Goal: Information Seeking & Learning: Find specific fact

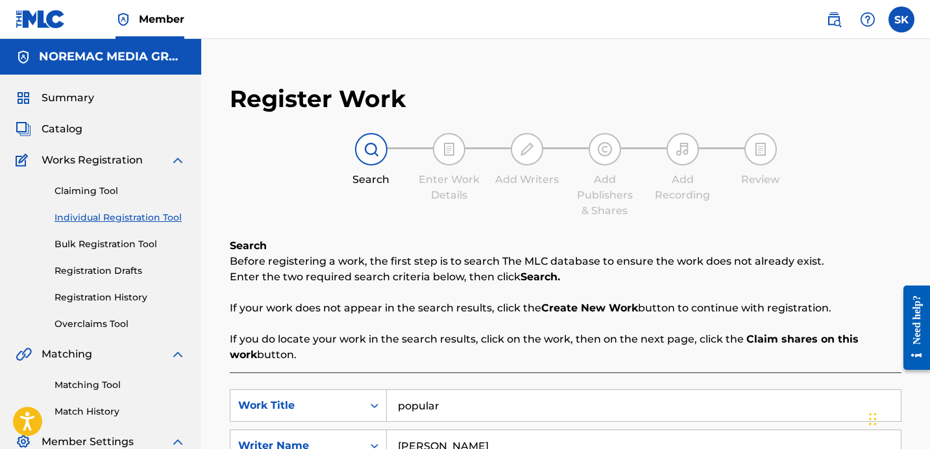
click at [75, 132] on span "Catalog" at bounding box center [62, 129] width 41 height 16
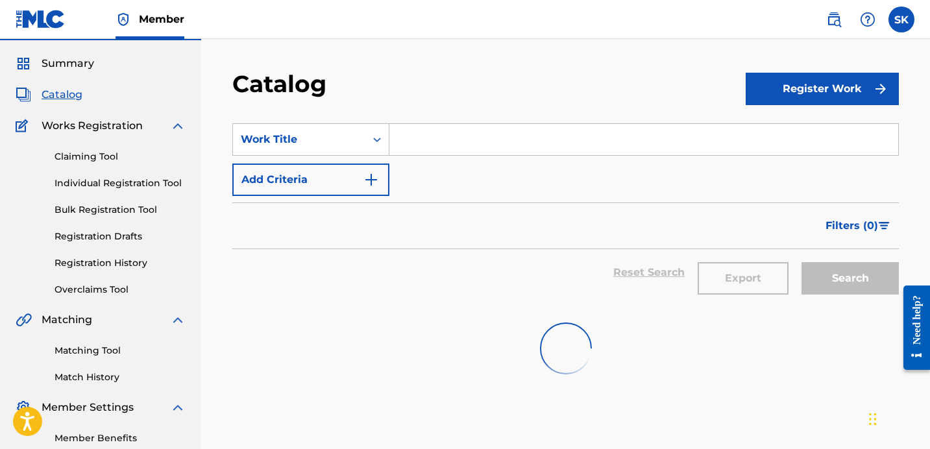
scroll to position [108, 0]
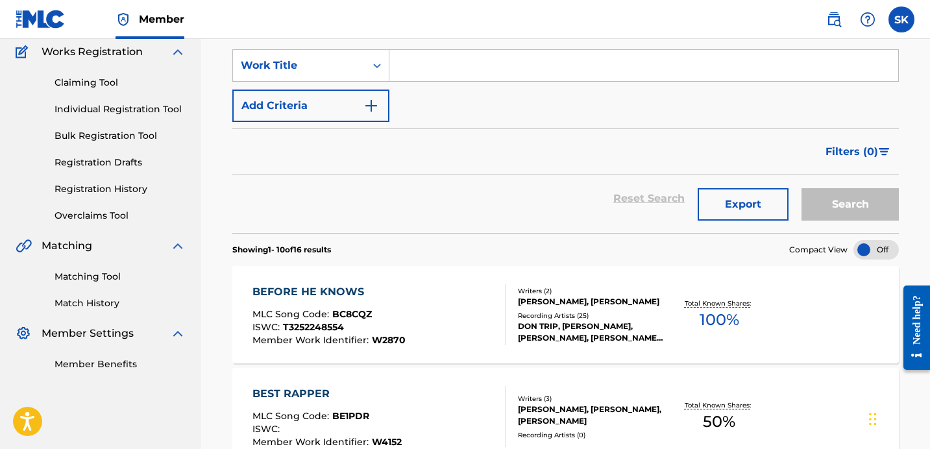
click at [443, 78] on input "Search Form" at bounding box center [643, 65] width 509 height 31
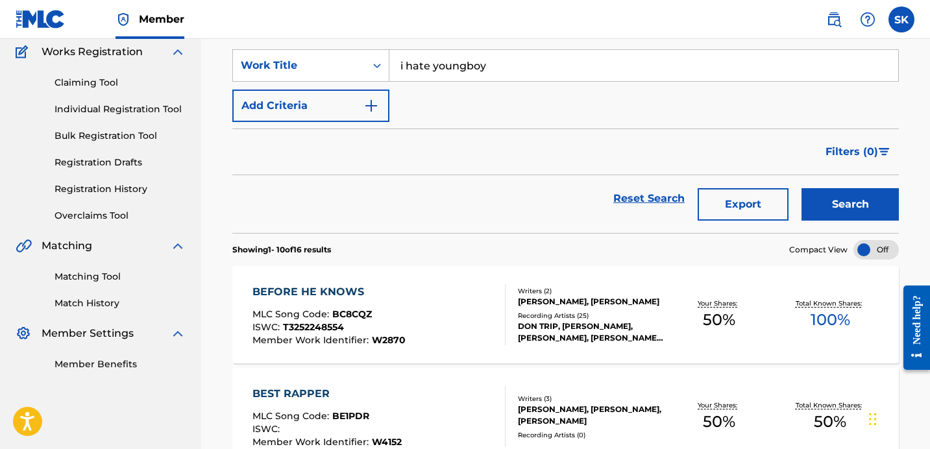
click at [801, 188] on button "Search" at bounding box center [849, 204] width 97 height 32
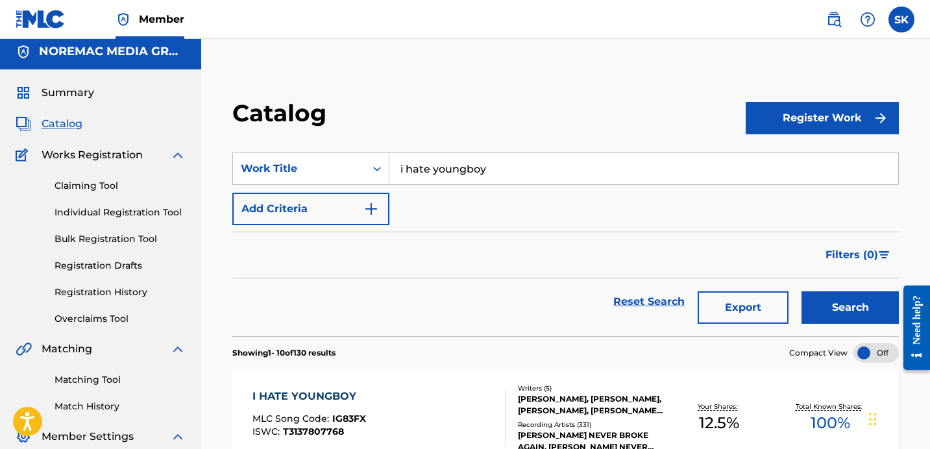
scroll to position [0, 0]
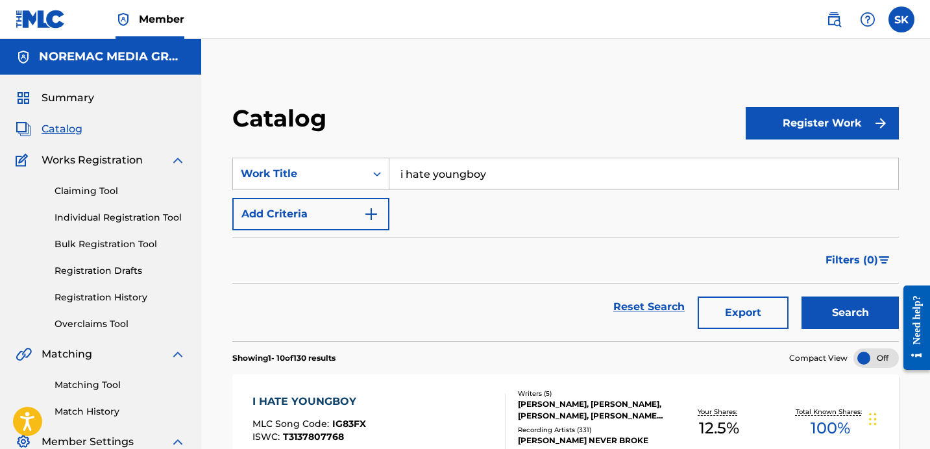
click at [453, 180] on input "i hate youngboy" at bounding box center [643, 173] width 509 height 31
click at [801, 296] on button "Search" at bounding box center [849, 312] width 97 height 32
click at [513, 171] on input "too many nights" at bounding box center [643, 173] width 509 height 31
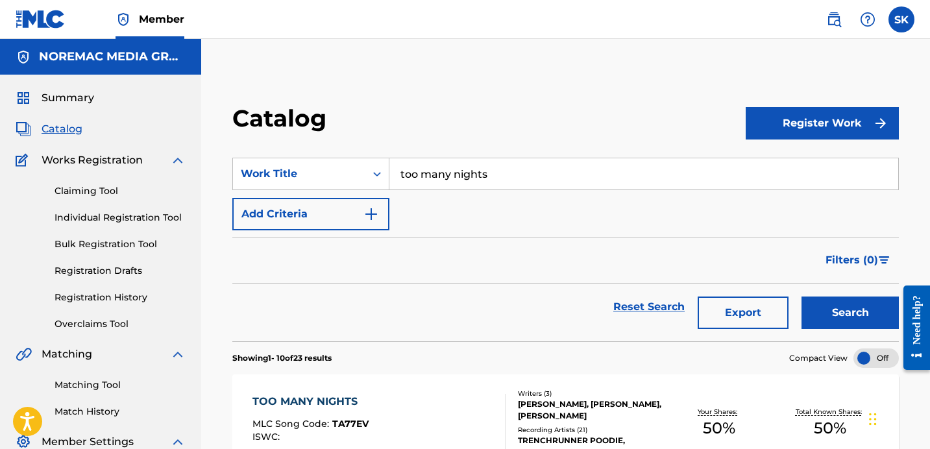
click at [513, 171] on input "too many nights" at bounding box center [643, 173] width 509 height 31
click at [801, 296] on button "Search" at bounding box center [849, 312] width 97 height 32
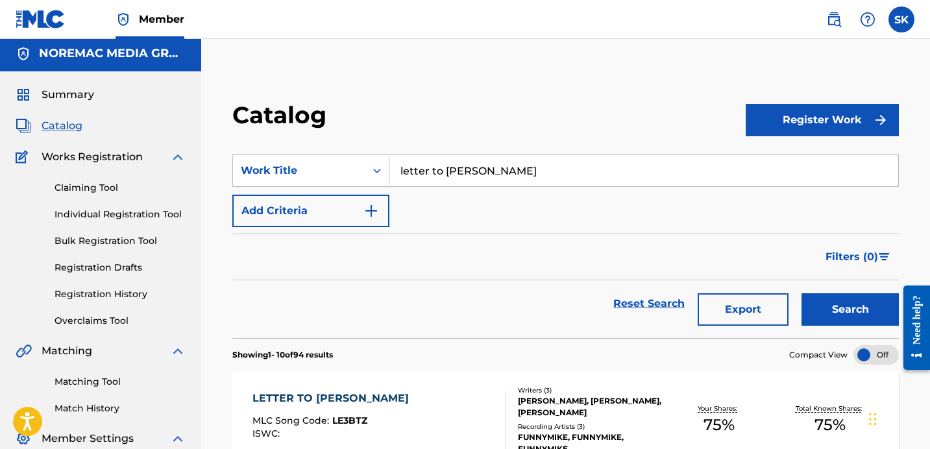
scroll to position [1, 0]
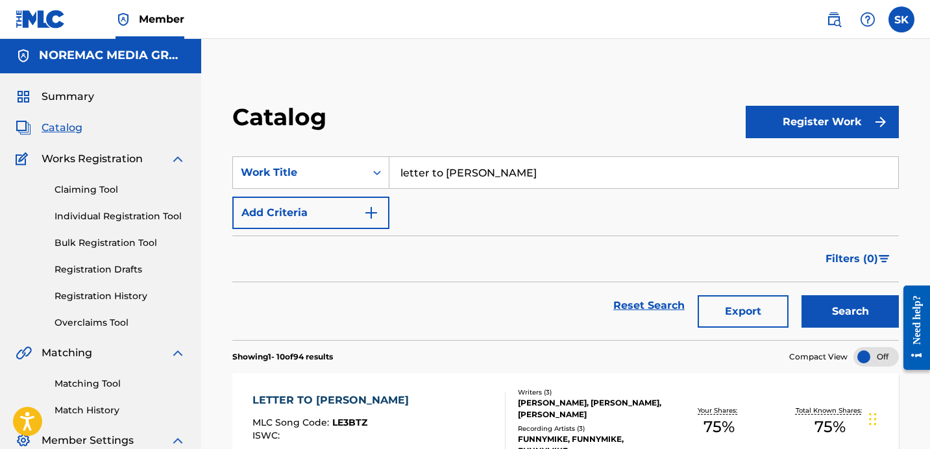
click at [488, 186] on input "letter to [PERSON_NAME]" at bounding box center [643, 172] width 509 height 31
click at [801, 295] on button "Search" at bounding box center [849, 311] width 97 height 32
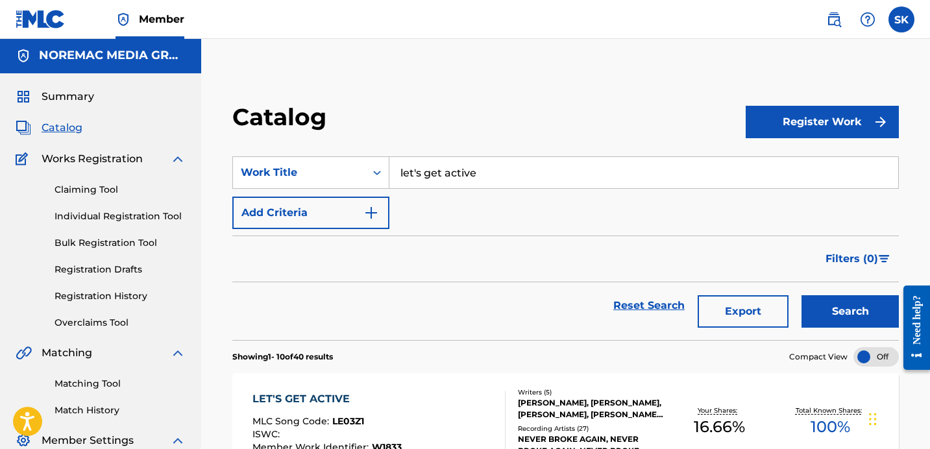
click at [448, 181] on input "let's get active" at bounding box center [643, 172] width 509 height 31
click at [801, 295] on button "Search" at bounding box center [849, 311] width 97 height 32
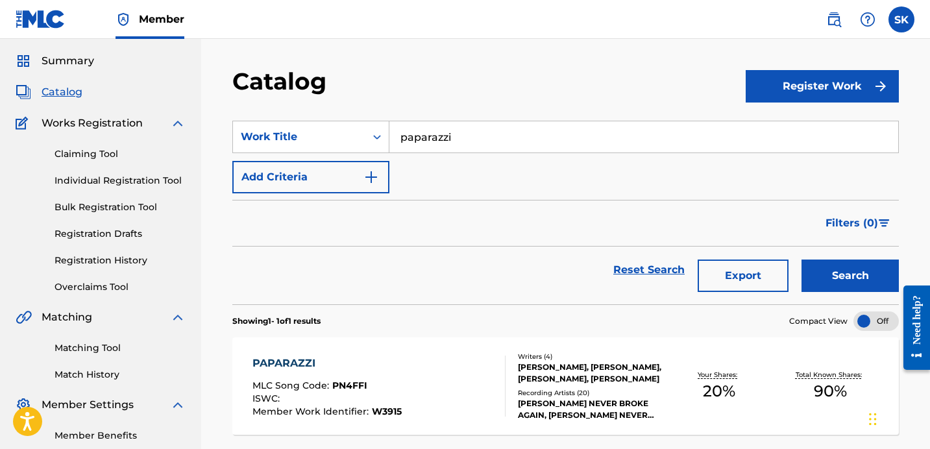
scroll to position [0, 0]
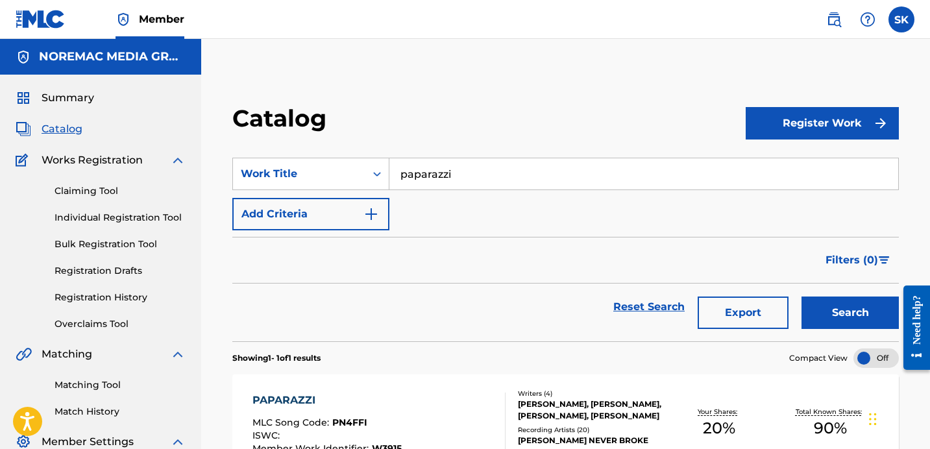
click at [475, 173] on input "paparazzi" at bounding box center [643, 173] width 509 height 31
click at [801, 296] on button "Search" at bounding box center [849, 312] width 97 height 32
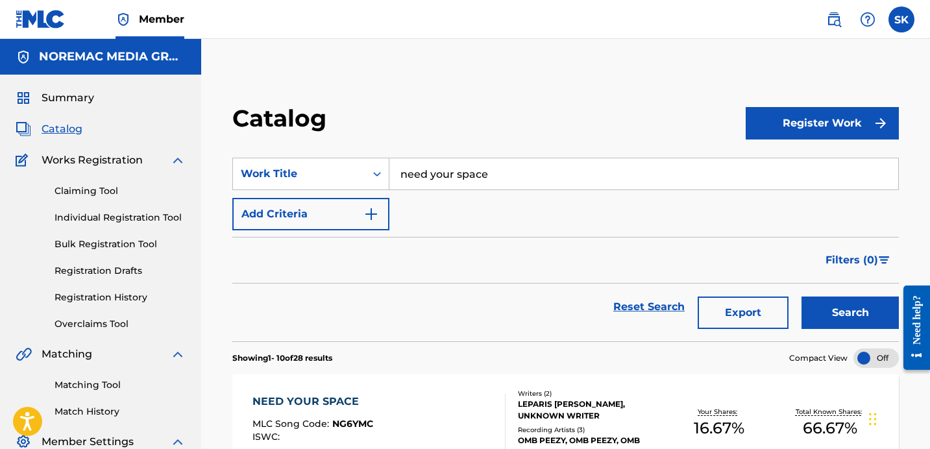
click at [501, 166] on input "need your space" at bounding box center [643, 173] width 509 height 31
click at [801, 296] on button "Search" at bounding box center [849, 312] width 97 height 32
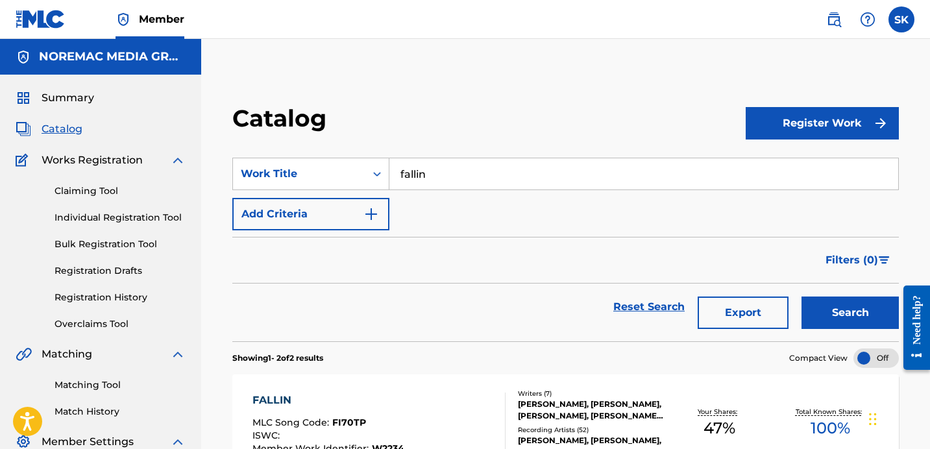
click at [479, 178] on input "fallin" at bounding box center [643, 173] width 509 height 31
click at [801, 296] on button "Search" at bounding box center [849, 312] width 97 height 32
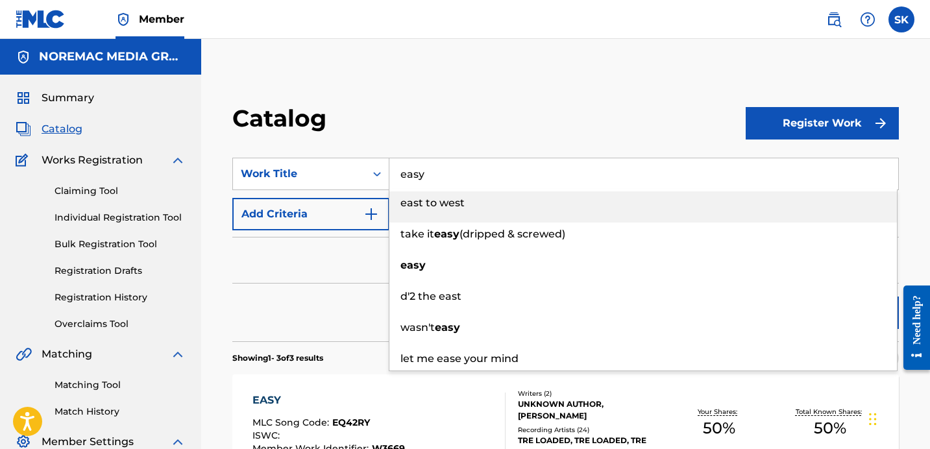
click at [513, 153] on section "SearchWithCriteria5fd82878-b817-451f-b0f2-5738618f4ccd Work Title easy east to …" at bounding box center [565, 241] width 666 height 199
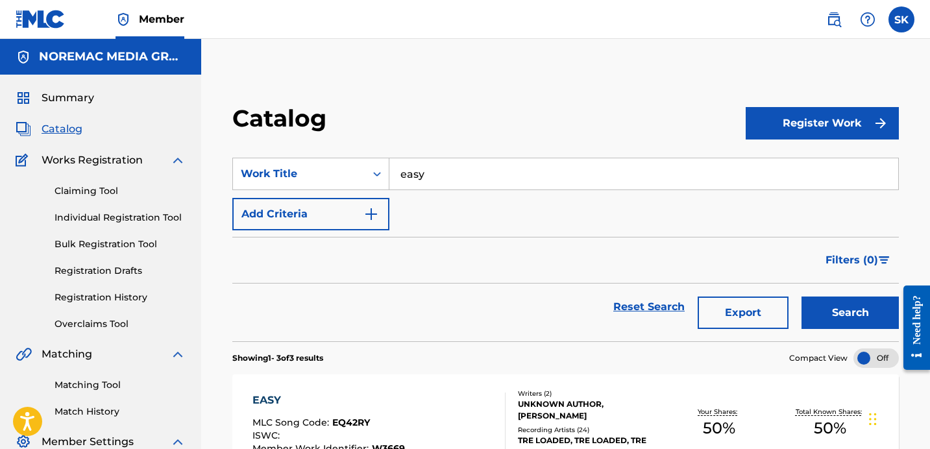
click at [454, 184] on input "easy" at bounding box center [643, 173] width 509 height 31
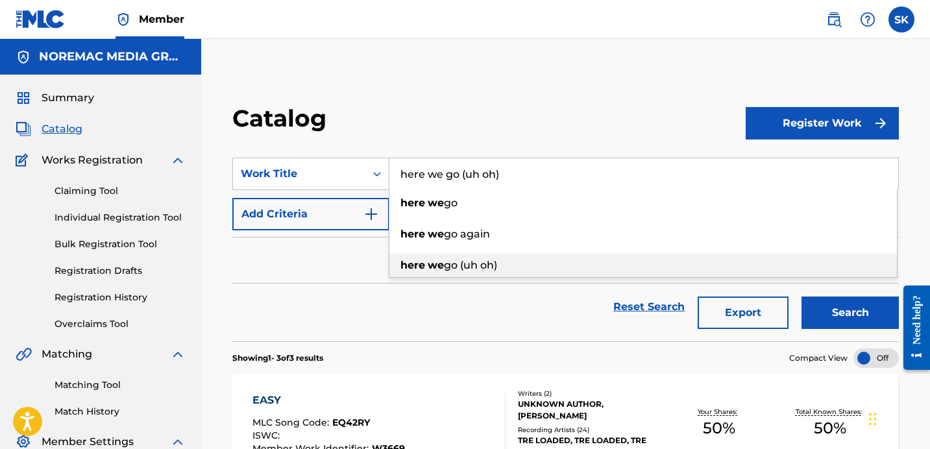
click at [801, 296] on button "Search" at bounding box center [849, 312] width 97 height 32
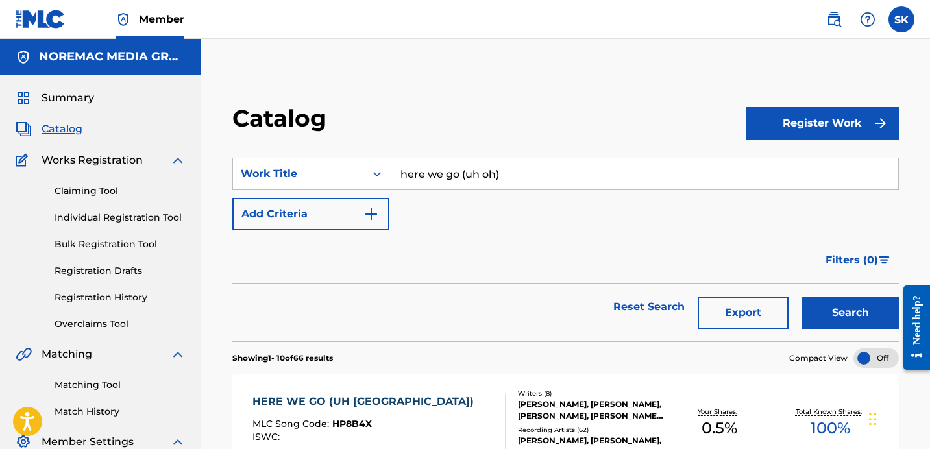
click at [470, 169] on input "here we go (uh oh)" at bounding box center [643, 173] width 509 height 31
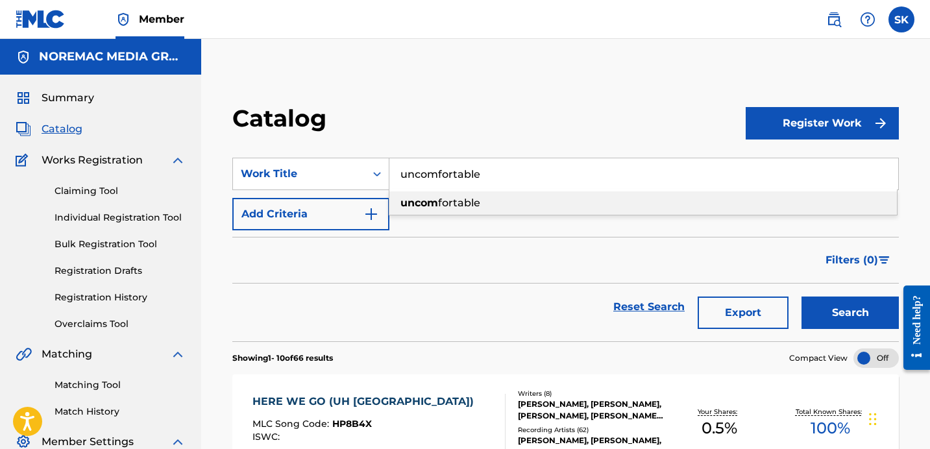
click at [801, 296] on button "Search" at bounding box center [849, 312] width 97 height 32
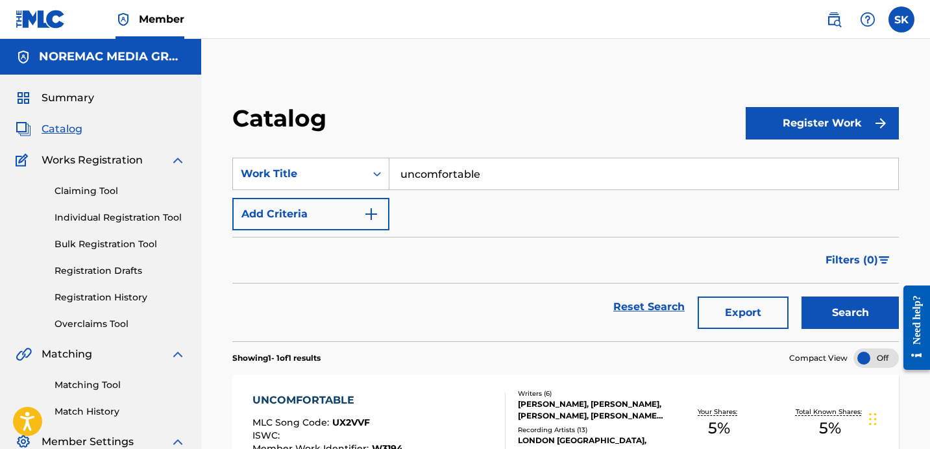
scroll to position [3, 0]
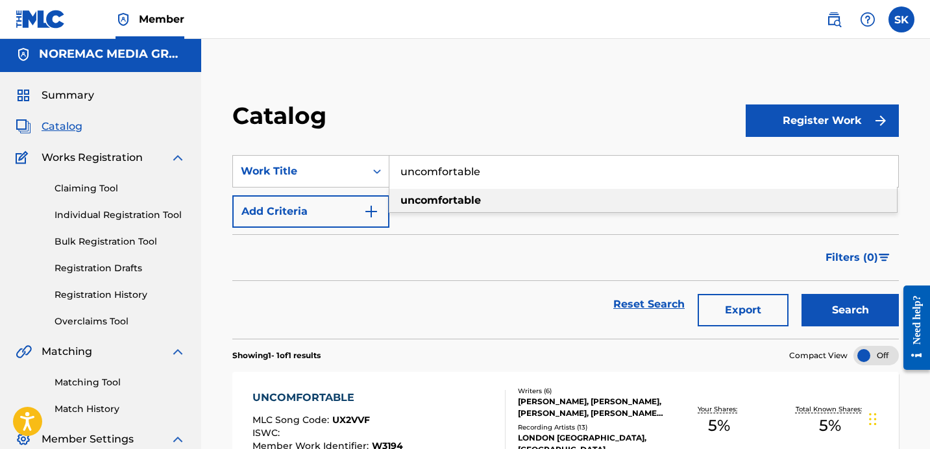
click at [487, 178] on input "uncomfortable" at bounding box center [643, 171] width 509 height 31
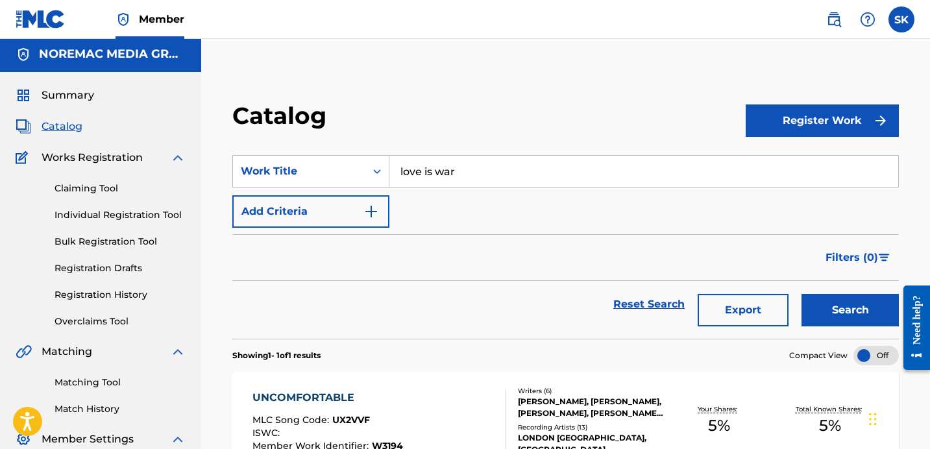
click at [801, 294] on button "Search" at bounding box center [849, 310] width 97 height 32
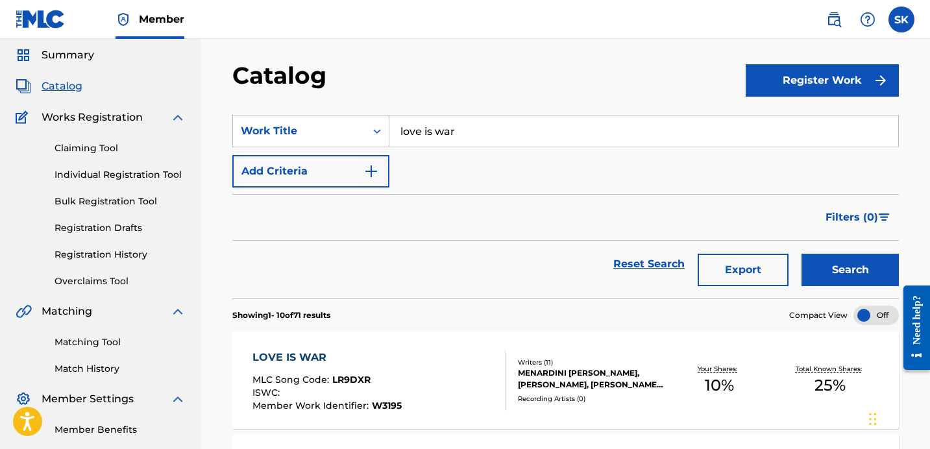
scroll to position [0, 0]
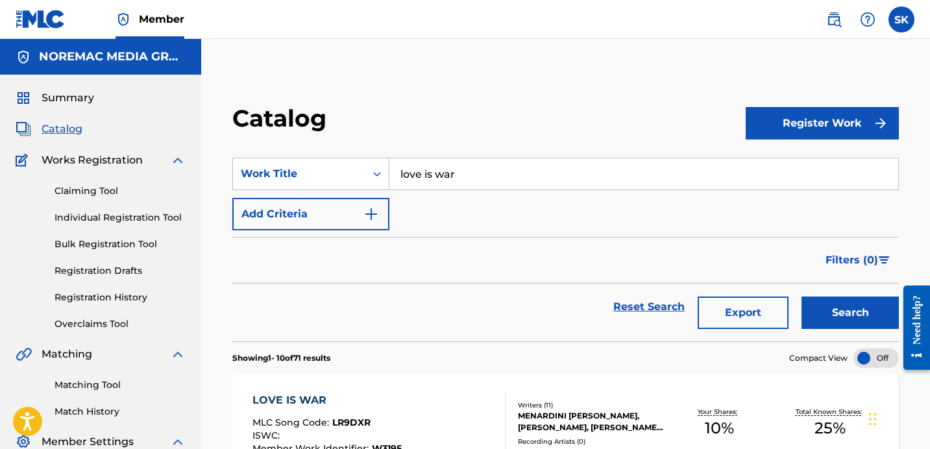
click at [472, 180] on input "love is war" at bounding box center [643, 173] width 509 height 31
click at [801, 296] on button "Search" at bounding box center [849, 312] width 97 height 32
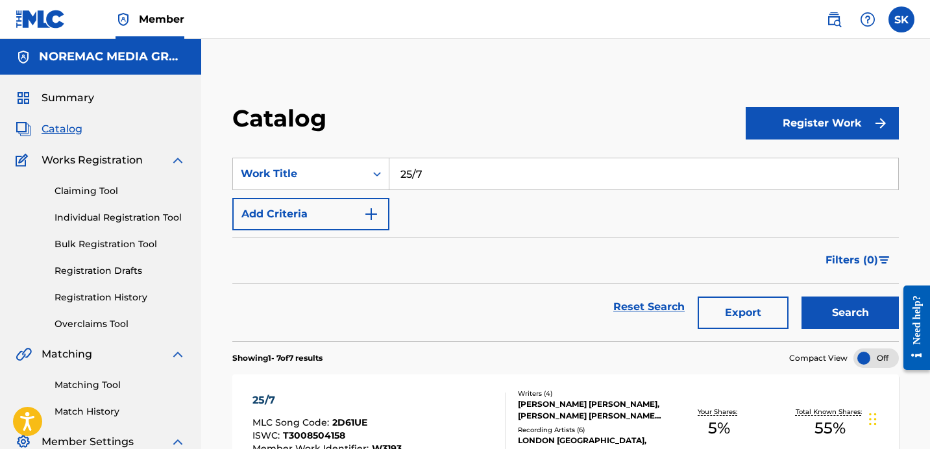
click at [488, 173] on input "25/7" at bounding box center [643, 173] width 509 height 31
click at [801, 296] on button "Search" at bounding box center [849, 312] width 97 height 32
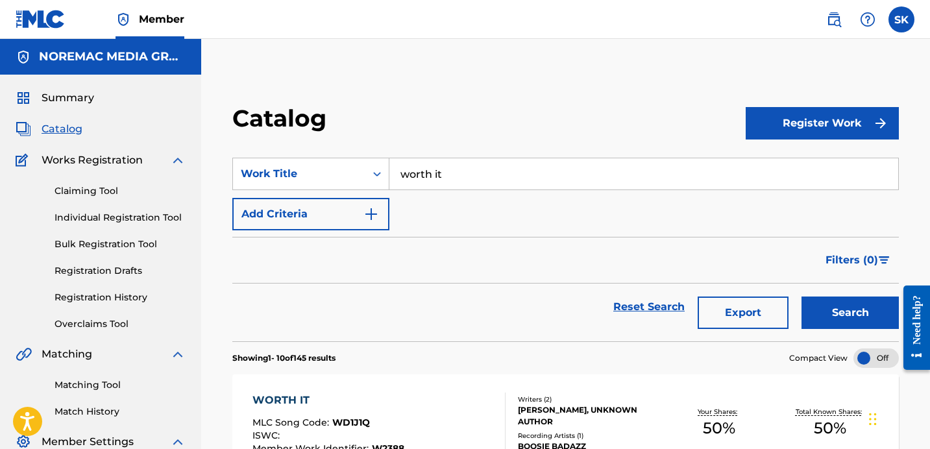
click at [448, 178] on input "worth it" at bounding box center [643, 173] width 509 height 31
click at [447, 178] on input "worth it" at bounding box center [643, 173] width 509 height 31
type input "other side of love"
click at [801, 296] on button "Search" at bounding box center [849, 312] width 97 height 32
